Goal: Transaction & Acquisition: Purchase product/service

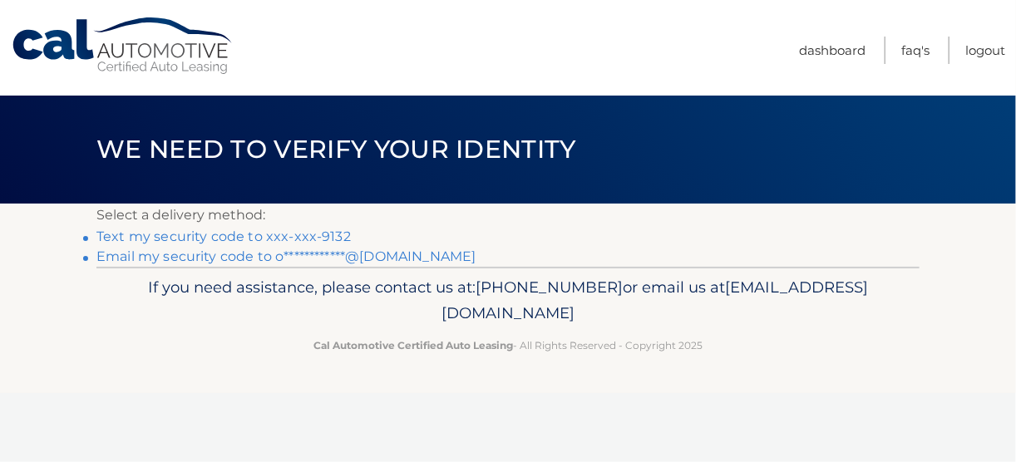
click at [335, 235] on link "Text my security code to xxx-xxx-9132" at bounding box center [223, 237] width 254 height 16
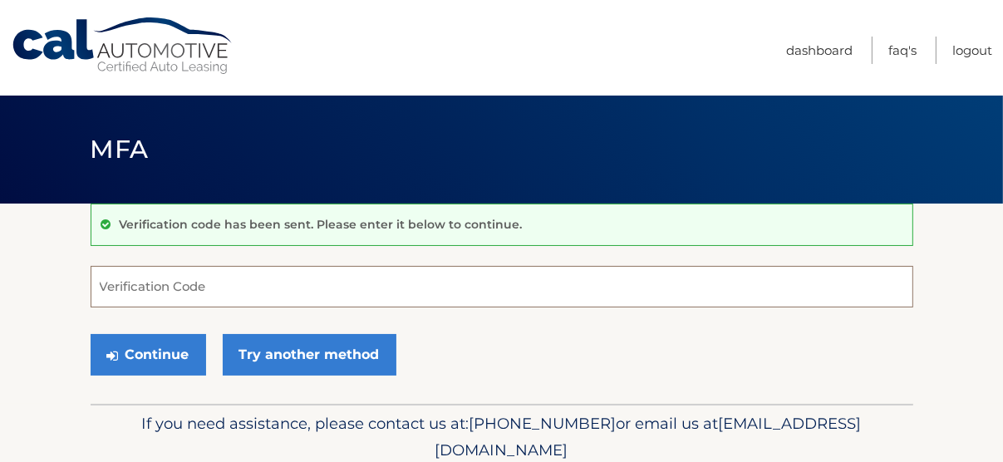
click at [124, 288] on input "Verification Code" at bounding box center [502, 287] width 823 height 42
click at [160, 355] on button "Continue" at bounding box center [149, 355] width 116 height 42
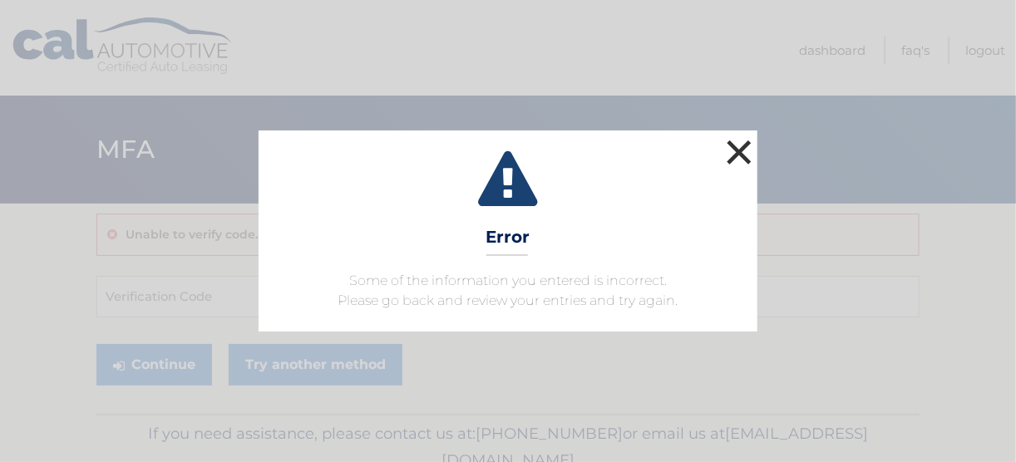
click at [735, 153] on button "×" at bounding box center [738, 151] width 33 height 33
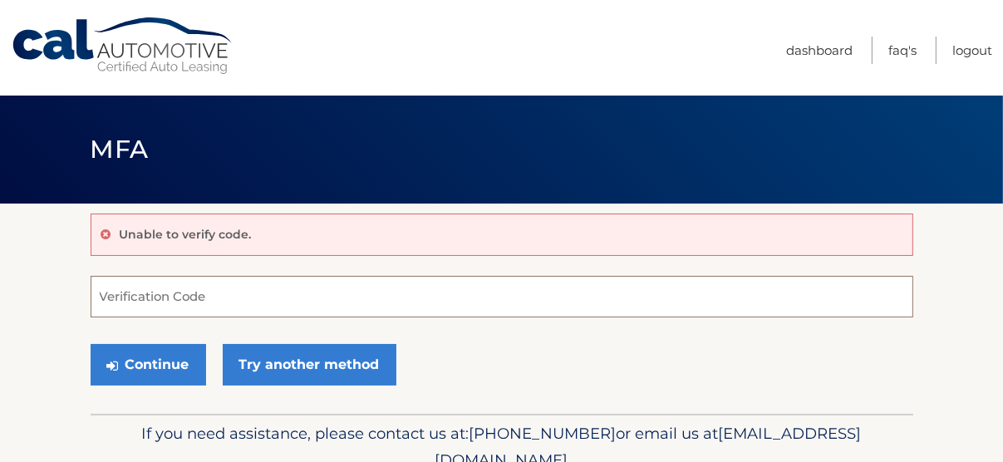
click at [158, 295] on input "Verification Code" at bounding box center [502, 297] width 823 height 42
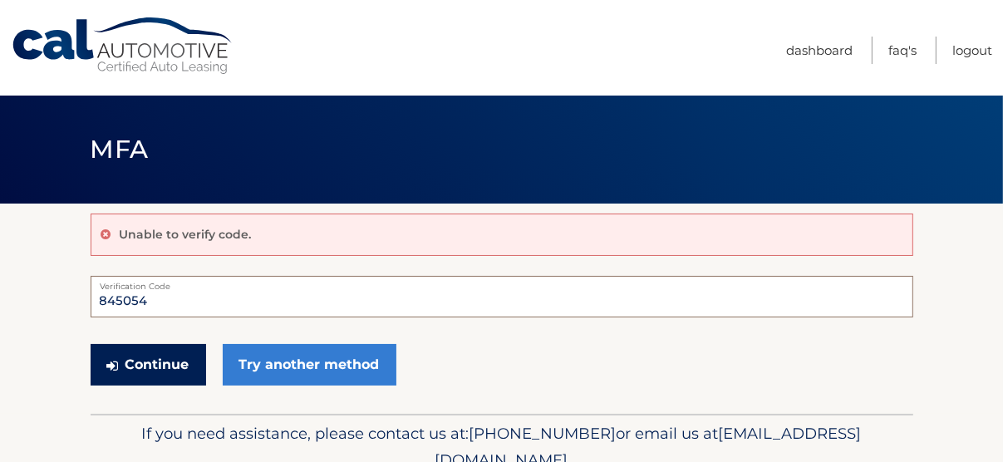
type input "845054"
click at [151, 360] on button "Continue" at bounding box center [149, 365] width 116 height 42
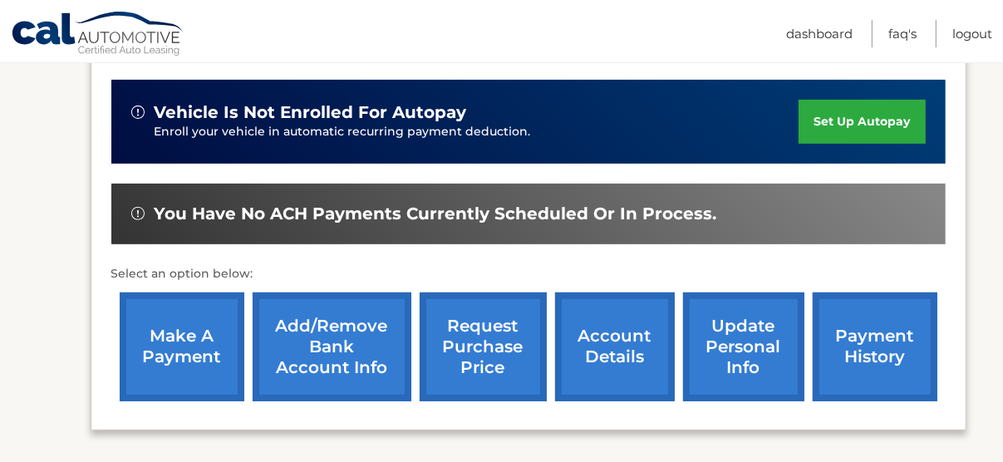
scroll to position [508, 0]
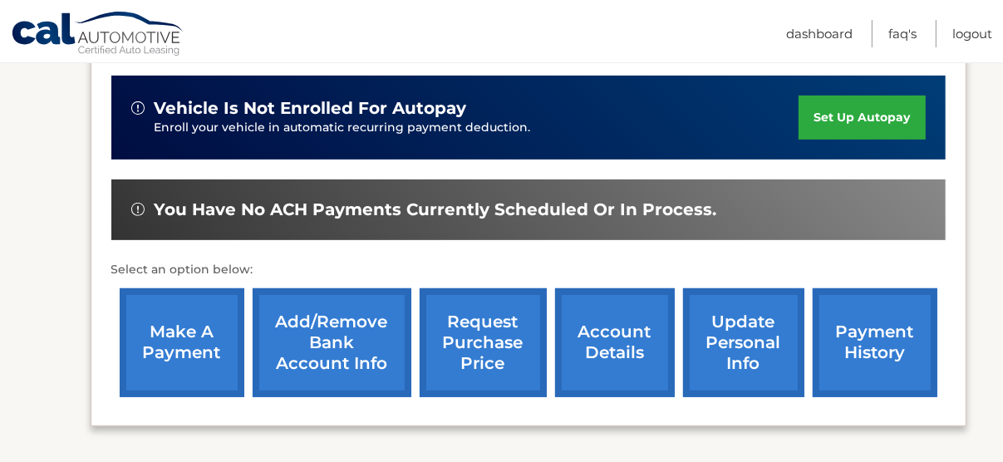
click at [184, 346] on link "make a payment" at bounding box center [182, 342] width 125 height 109
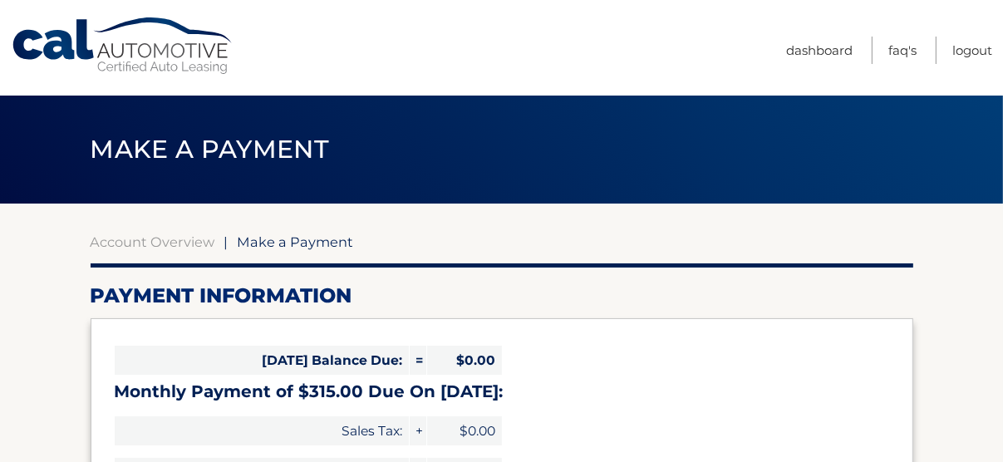
select select "MmJiZjFkNmQtMGY2MS00OWFkLWJiNDItMjgzNmM3YzUyMmUy"
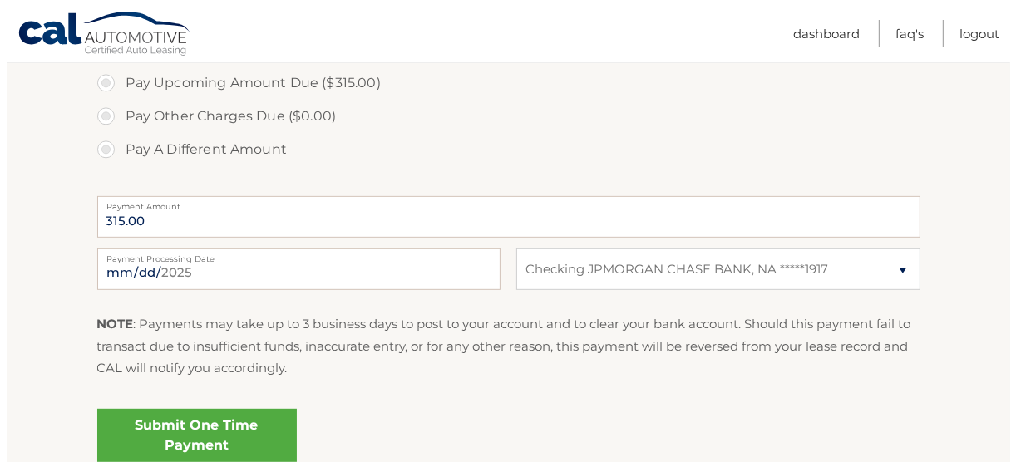
scroll to position [578, 0]
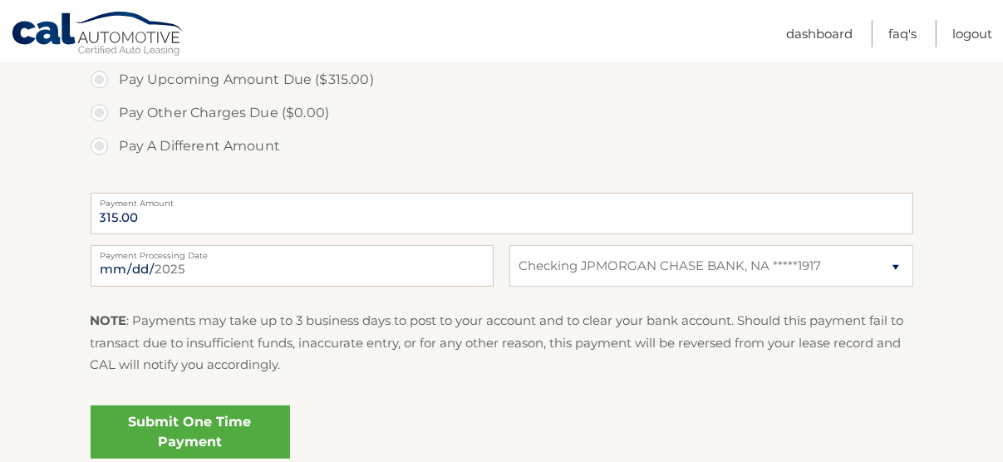
click at [239, 424] on link "Submit One Time Payment" at bounding box center [190, 432] width 199 height 53
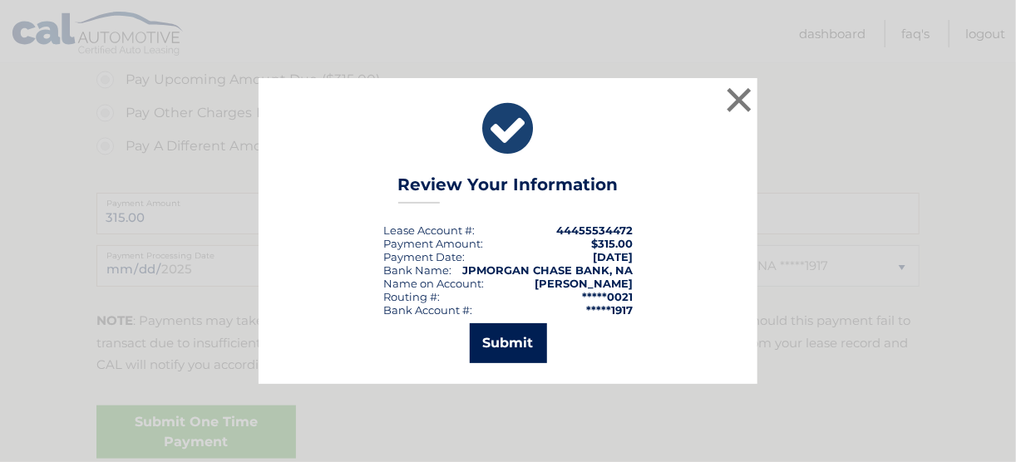
click at [525, 335] on button "Submit" at bounding box center [508, 343] width 77 height 40
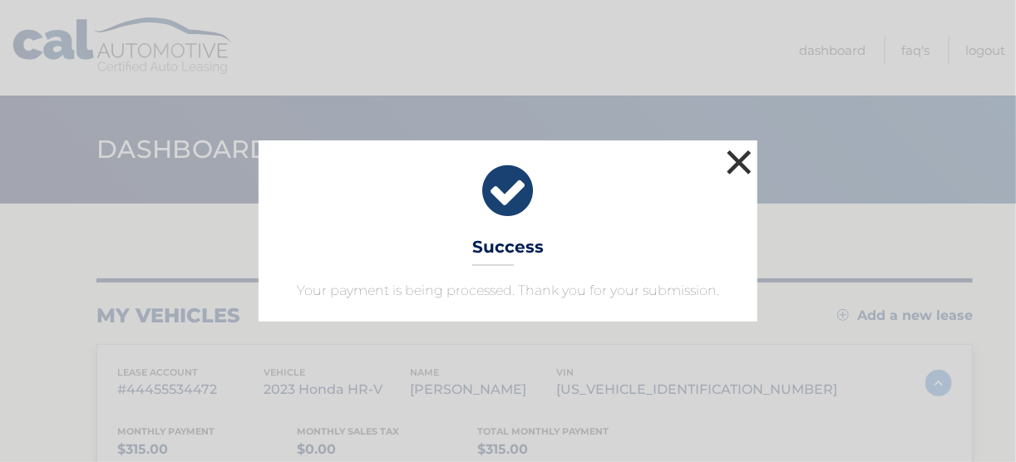
click at [737, 156] on button "×" at bounding box center [738, 161] width 33 height 33
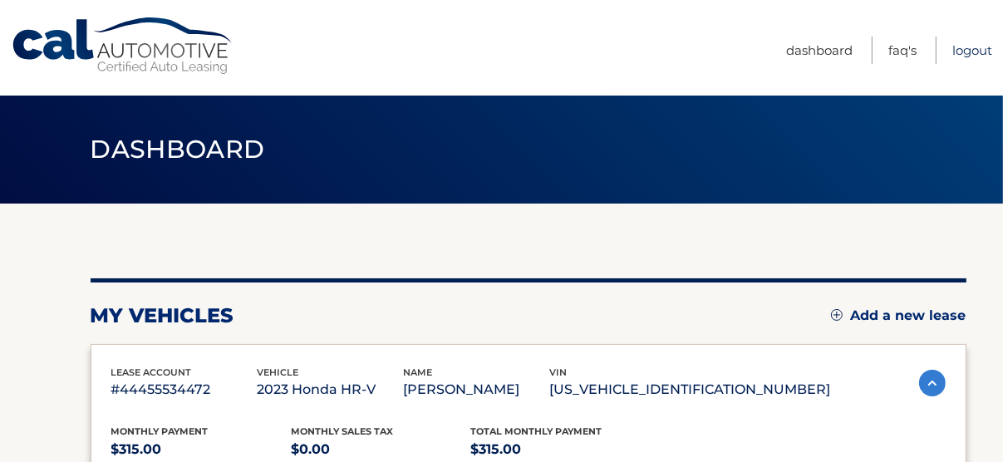
click at [971, 49] on link "Logout" at bounding box center [972, 50] width 40 height 27
